Goal: Information Seeking & Learning: Understand process/instructions

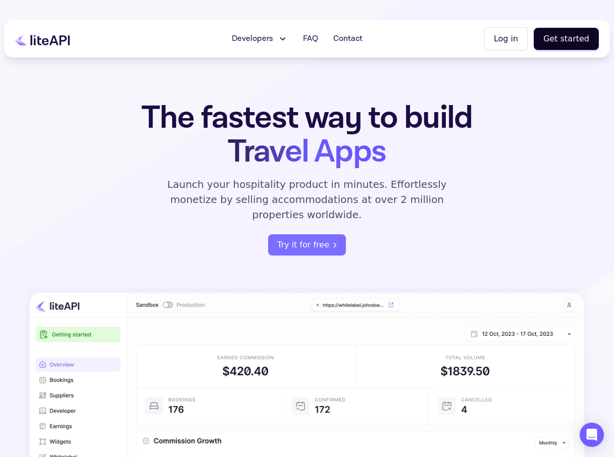
click at [419, 188] on p "Launch your hospitality product in minutes. Effortlessly monetize by selling ac…" at bounding box center [306, 199] width 303 height 45
click at [273, 33] on span "Developers" at bounding box center [252, 39] width 41 height 12
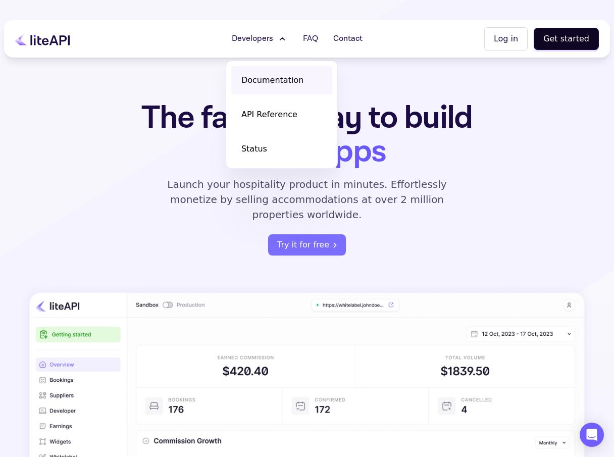
click at [266, 75] on span "Documentation" at bounding box center [272, 80] width 62 height 12
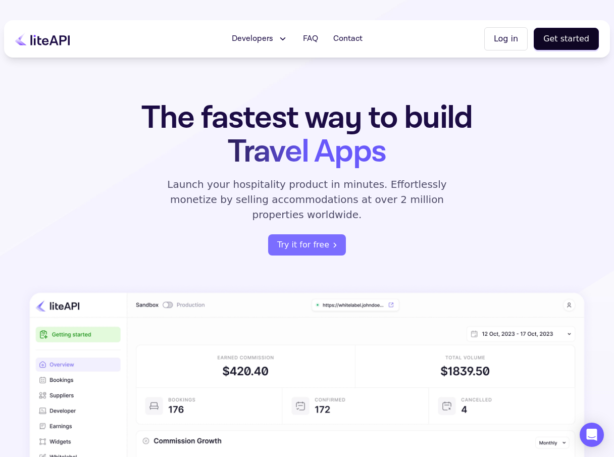
click at [506, 40] on button "Log in" at bounding box center [505, 38] width 43 height 23
